Goal: Task Accomplishment & Management: Use online tool/utility

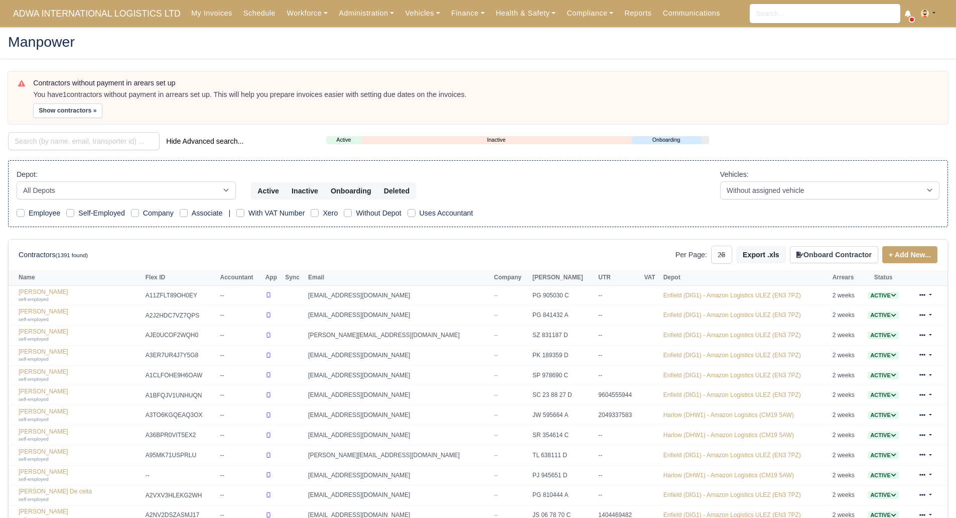
select select "25"
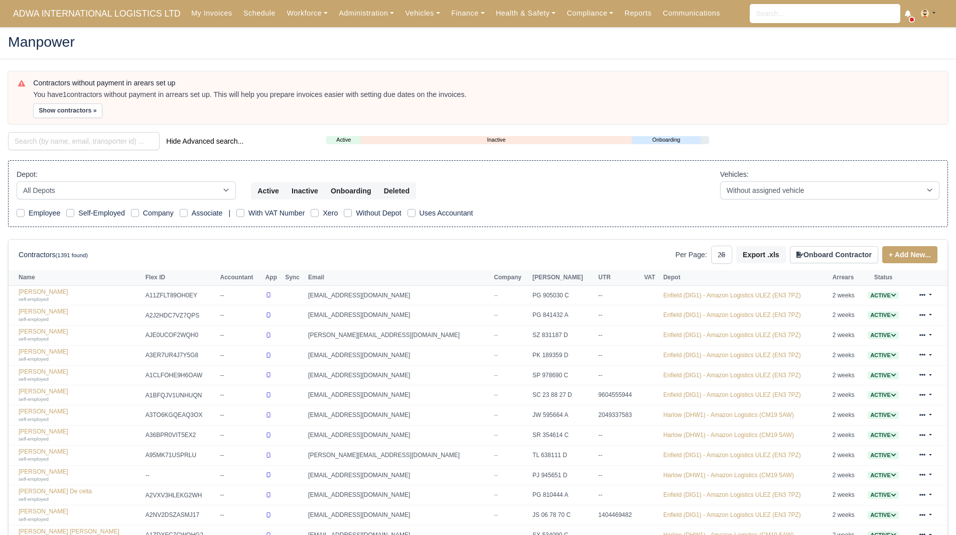
click at [108, 151] on div "Hide Advanced search..." at bounding box center [160, 142] width 318 height 20
click at [111, 147] on input "search" at bounding box center [84, 141] width 152 height 18
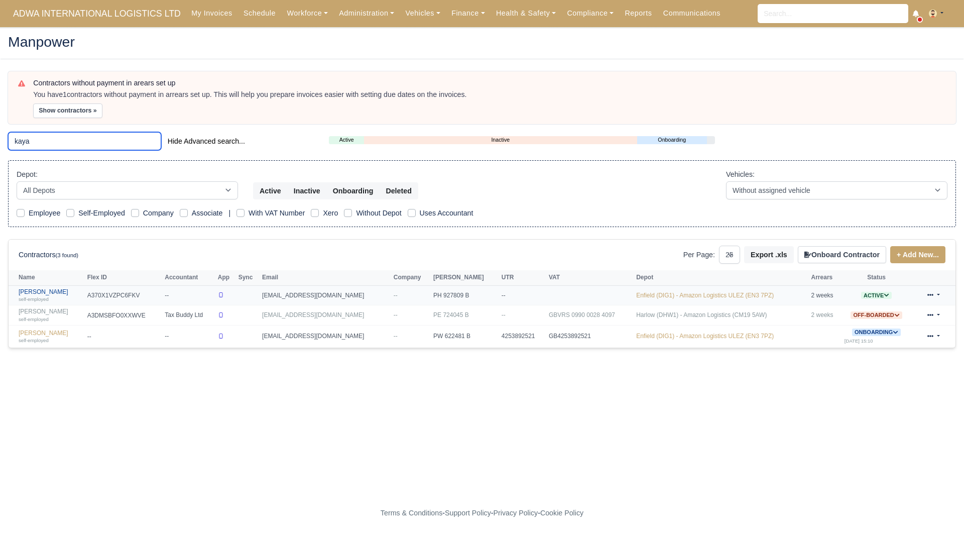
type input "kaya"
click at [55, 288] on link "Kayahan Ibrahim self-employed" at bounding box center [51, 295] width 64 height 15
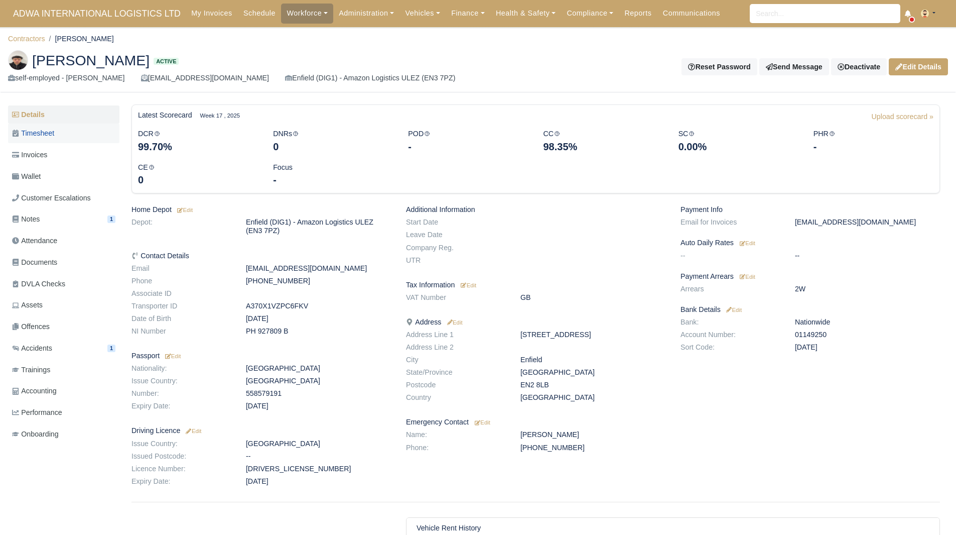
click at [59, 136] on link "Timesheet" at bounding box center [63, 133] width 111 height 20
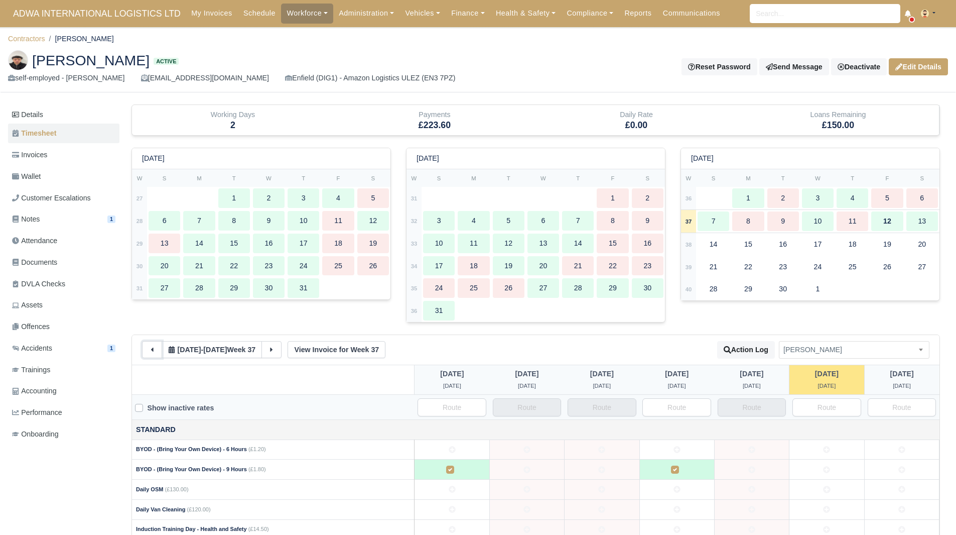
click at [148, 347] on button at bounding box center [152, 349] width 20 height 17
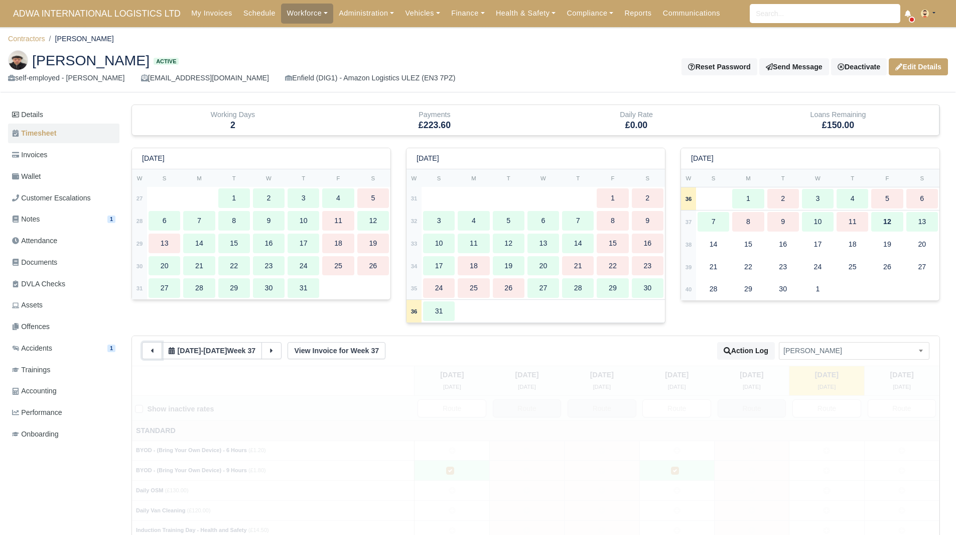
type input "27"
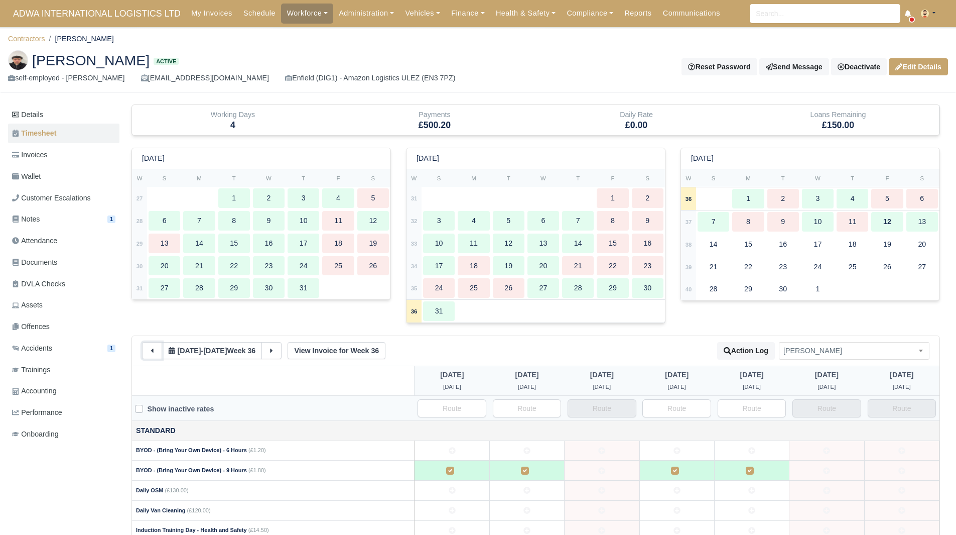
click at [148, 347] on button at bounding box center [152, 350] width 20 height 17
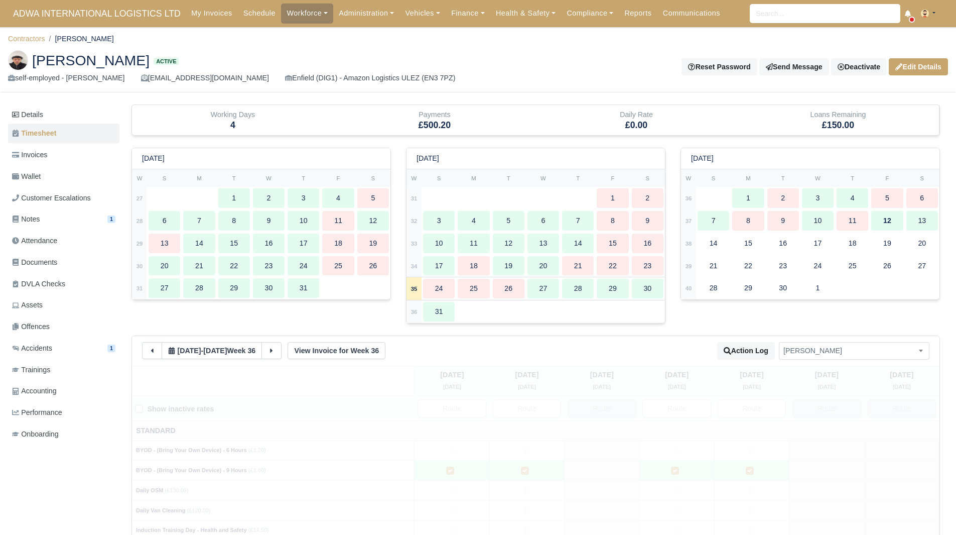
select select "1573"
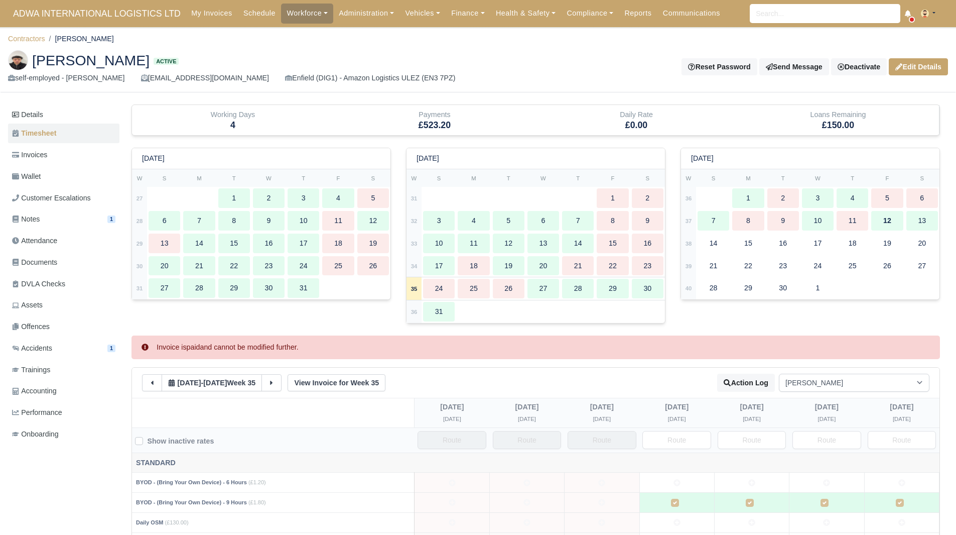
click at [148, 347] on icon at bounding box center [145, 346] width 7 height 7
click at [154, 383] on icon at bounding box center [152, 382] width 7 height 7
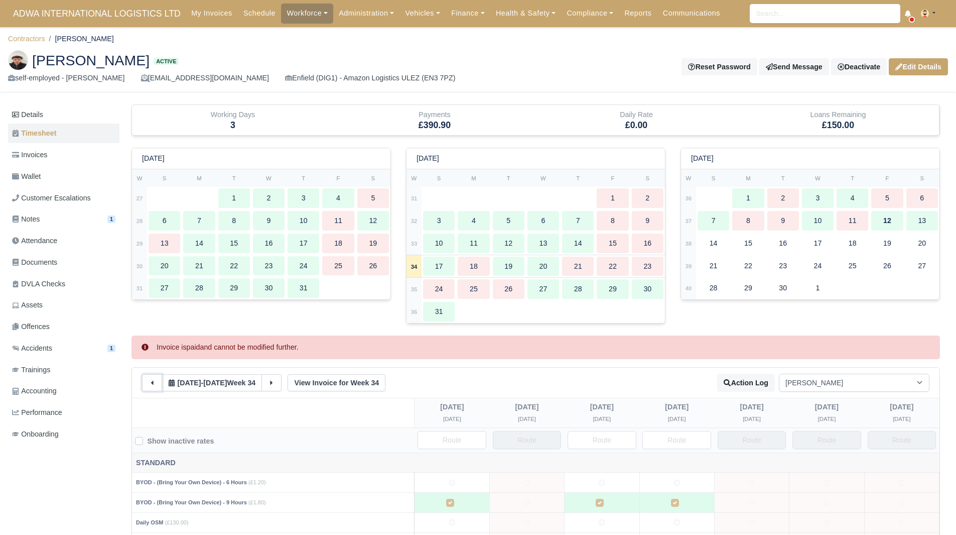
click at [154, 383] on icon at bounding box center [152, 382] width 7 height 7
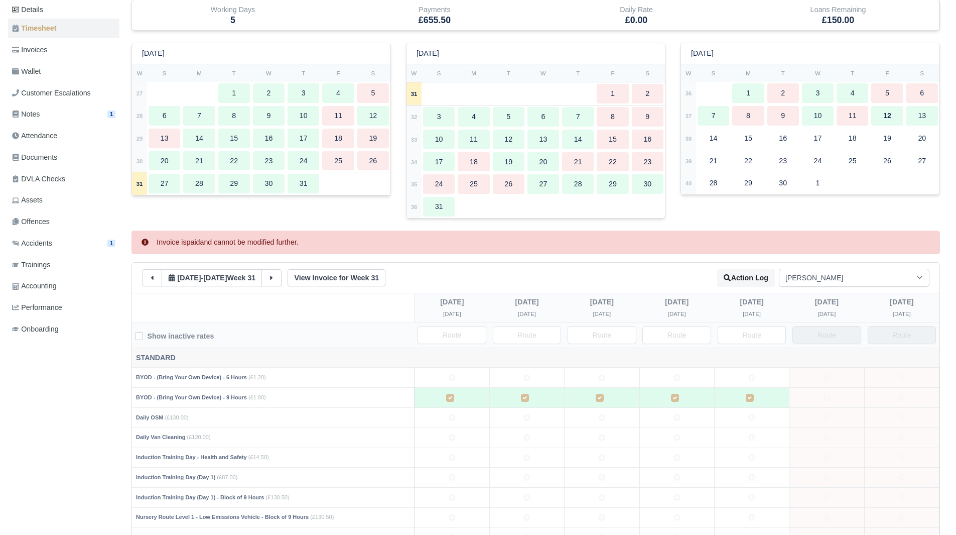
scroll to position [104, 0]
click at [275, 272] on button at bounding box center [272, 278] width 20 height 17
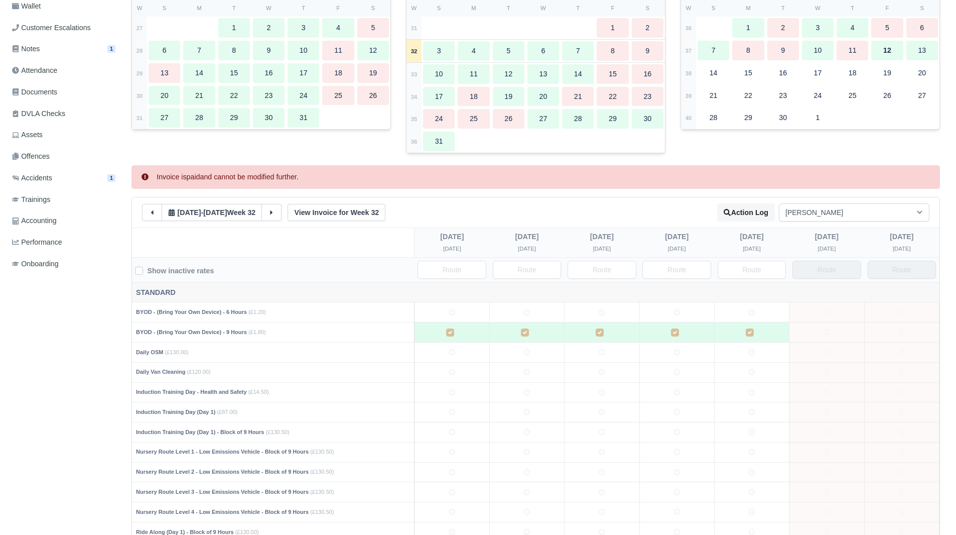
scroll to position [169, 0]
click at [275, 216] on icon at bounding box center [271, 213] width 7 height 7
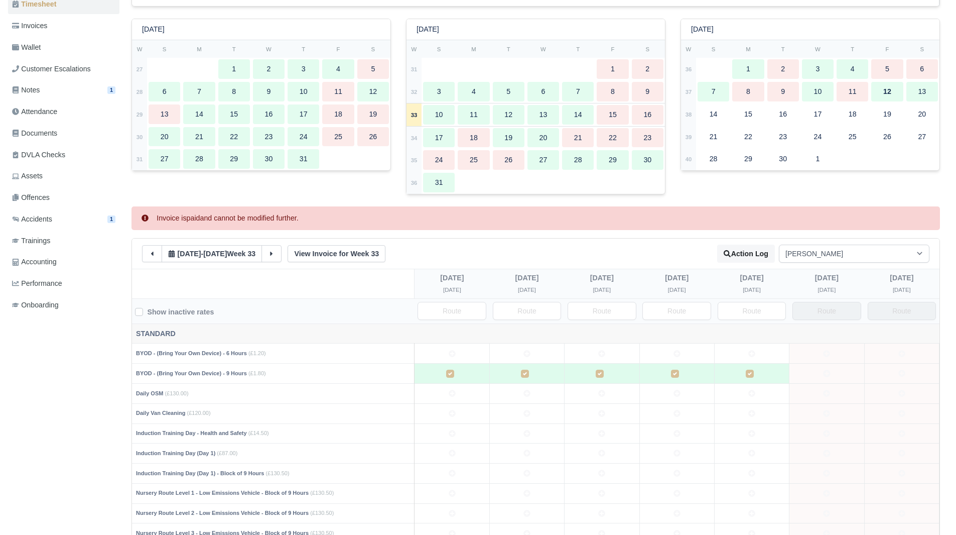
scroll to position [129, 0]
click at [269, 256] on button at bounding box center [272, 253] width 20 height 17
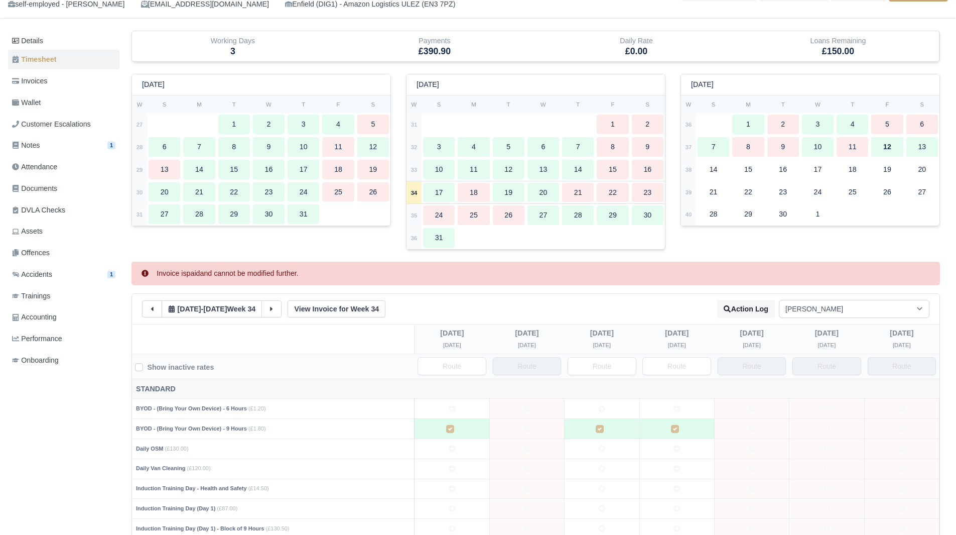
scroll to position [63, 0]
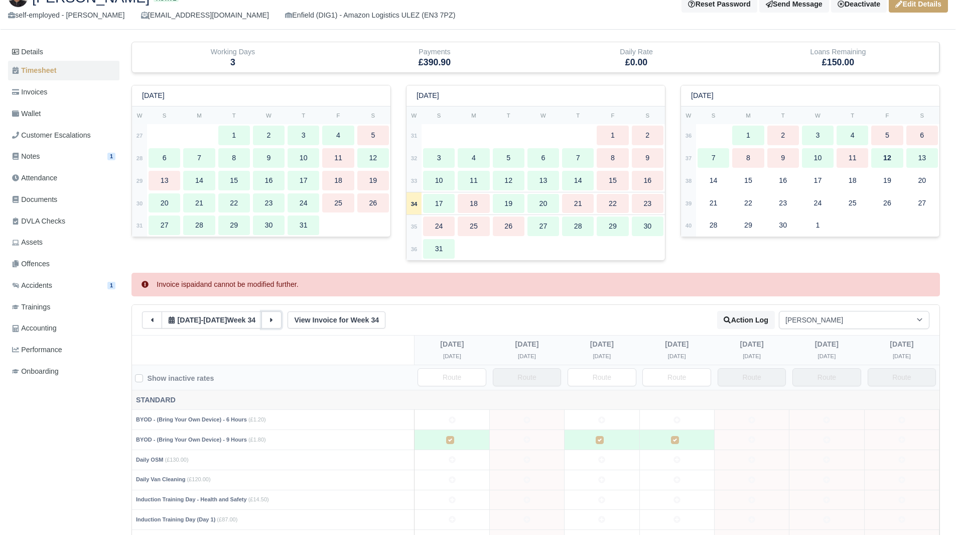
click at [275, 322] on icon at bounding box center [271, 319] width 7 height 7
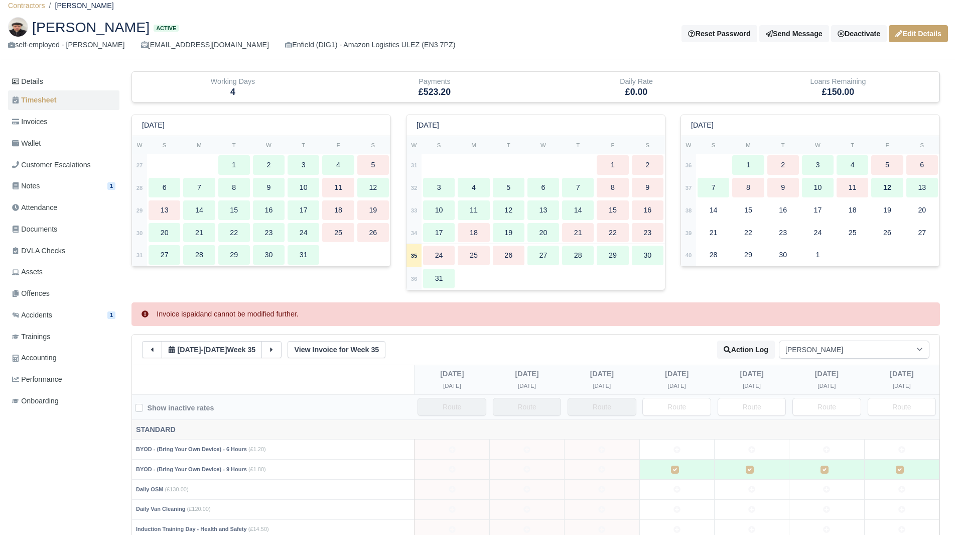
scroll to position [0, 0]
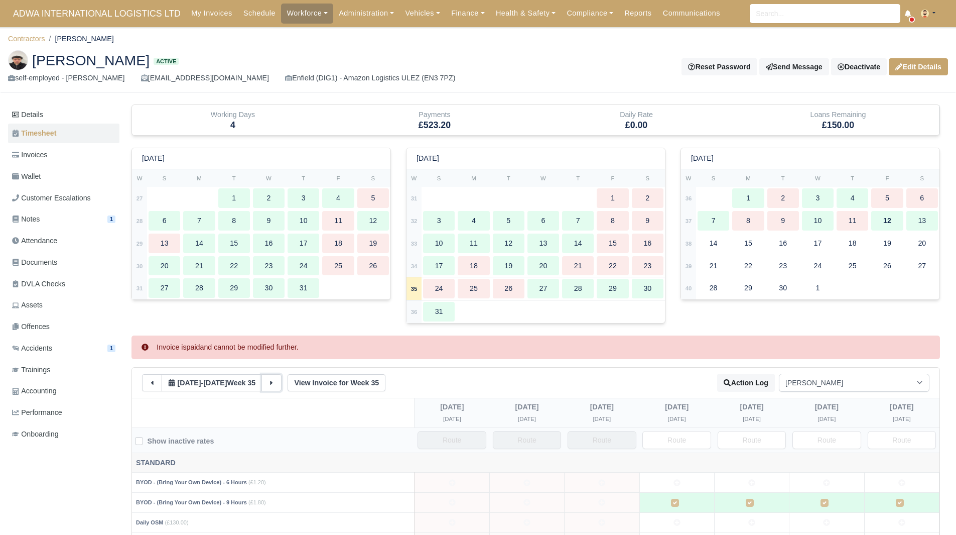
click at [275, 381] on icon at bounding box center [271, 382] width 7 height 7
